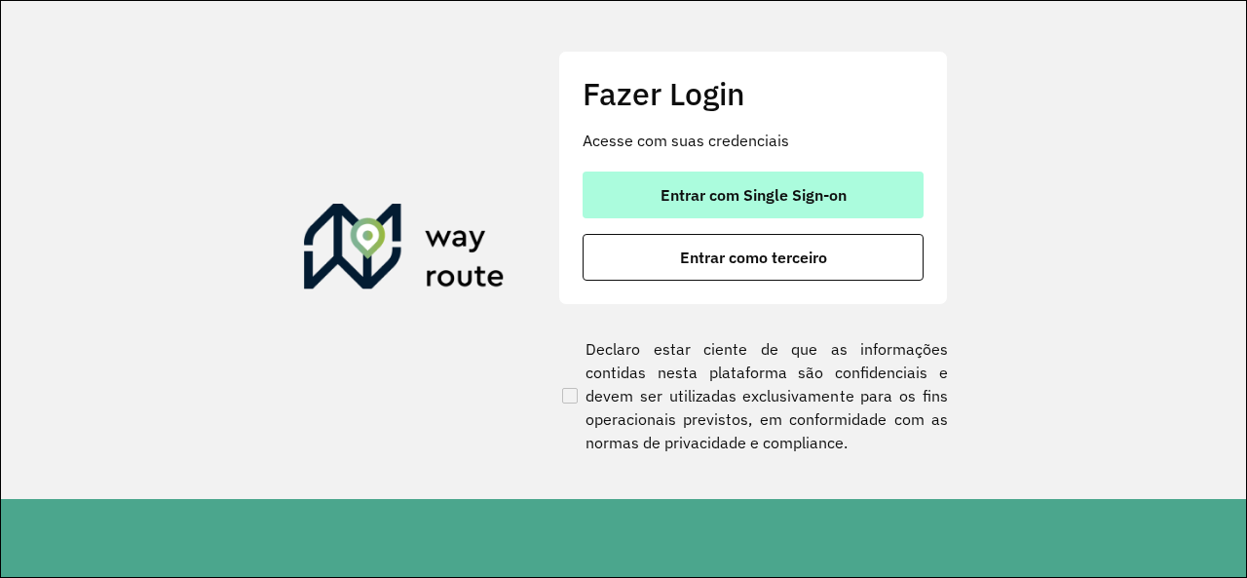
click at [749, 194] on span "Entrar com Single Sign-on" at bounding box center [753, 195] width 186 height 16
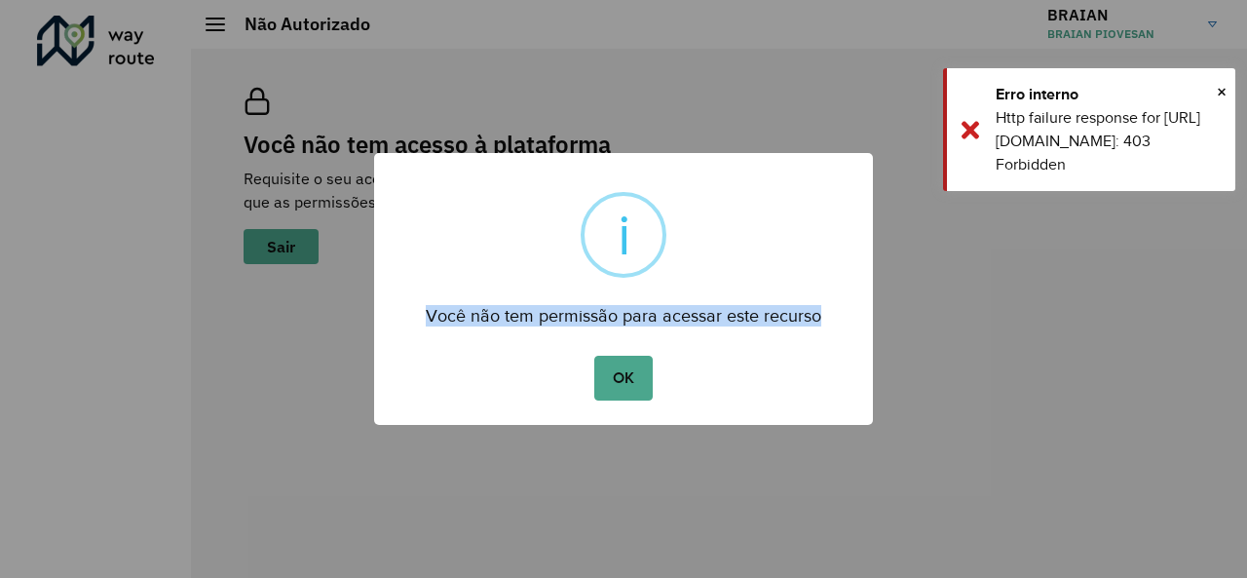
drag, startPoint x: 427, startPoint y: 316, endPoint x: 849, endPoint y: 316, distance: 422.8
click at [849, 316] on div "Você não tem permissão para acessar este recurso" at bounding box center [623, 309] width 499 height 44
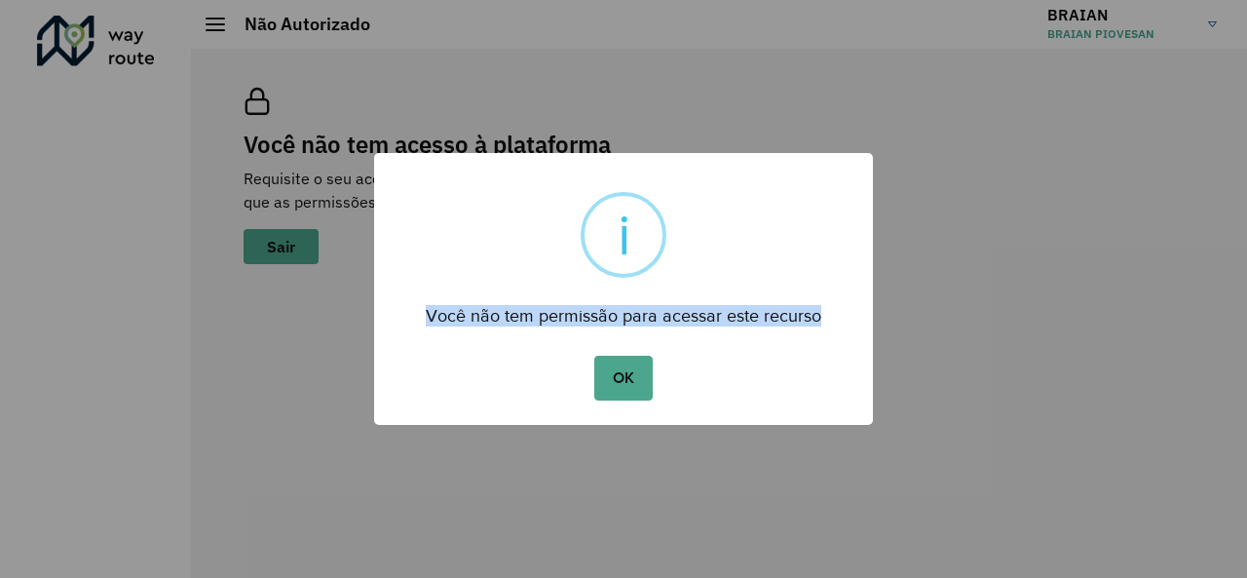
click at [527, 289] on div "Você não tem permissão para acessar este recurso" at bounding box center [623, 309] width 499 height 44
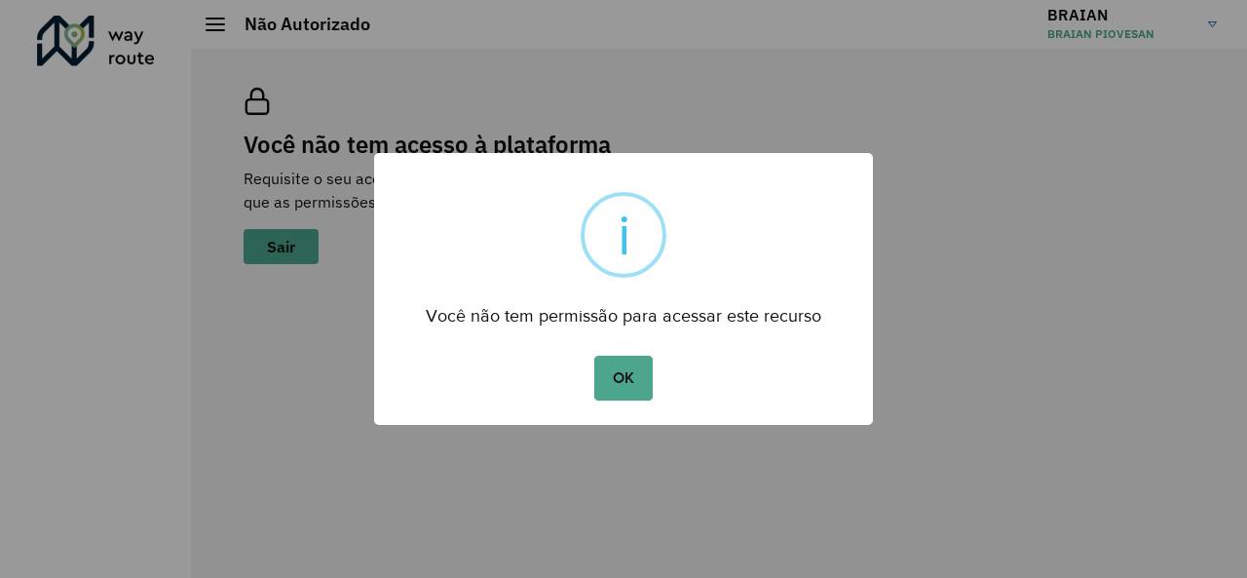
click at [520, 307] on div "Você não tem permissão para acessar este recurso" at bounding box center [623, 309] width 499 height 44
